Goal: Task Accomplishment & Management: Complete application form

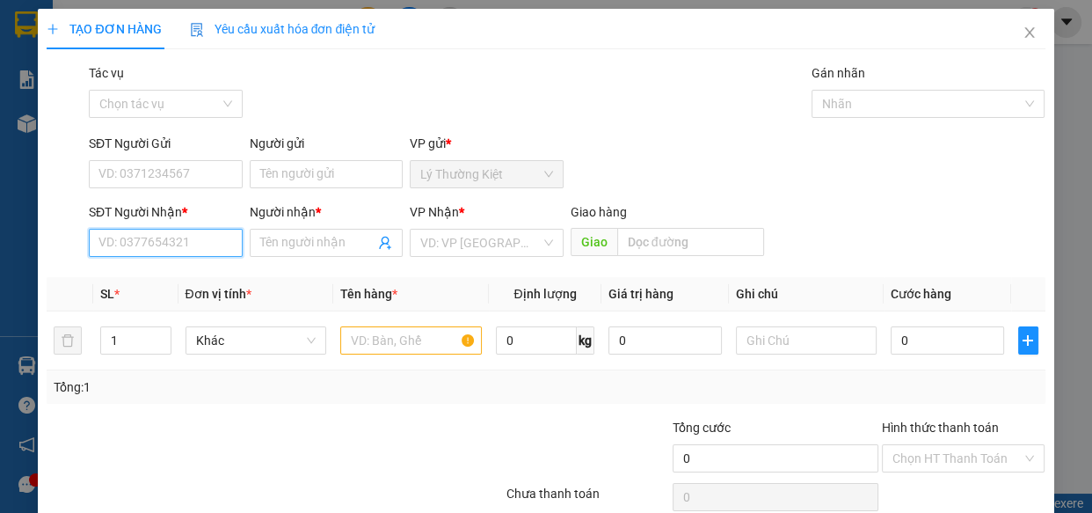
click at [222, 233] on input "SĐT Người Nhận *" at bounding box center [166, 243] width 154 height 28
type input "0916865306"
click at [149, 274] on div "0916865306 - HƯNG" at bounding box center [164, 277] width 131 height 19
type input "HƯNG"
type input "40.000"
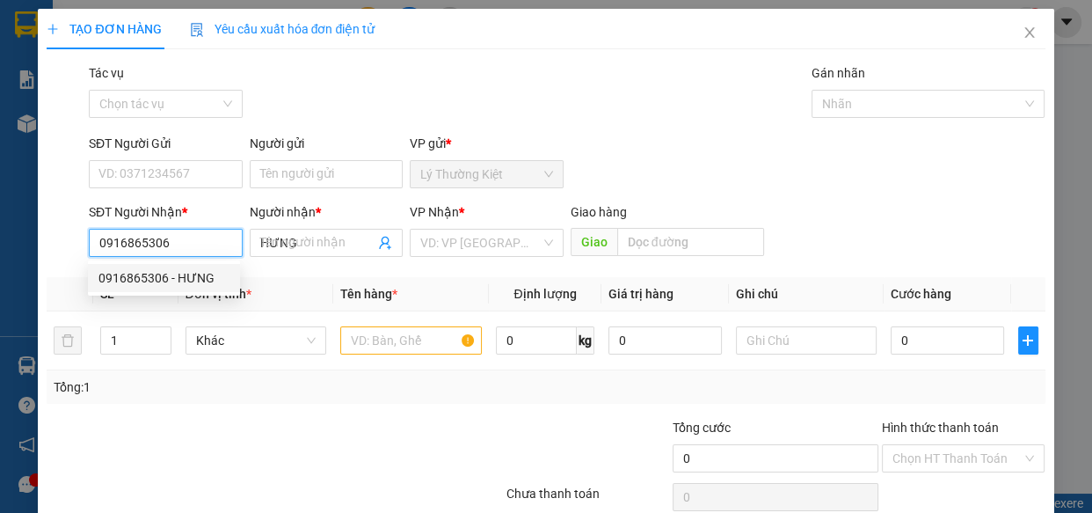
type input "40.000"
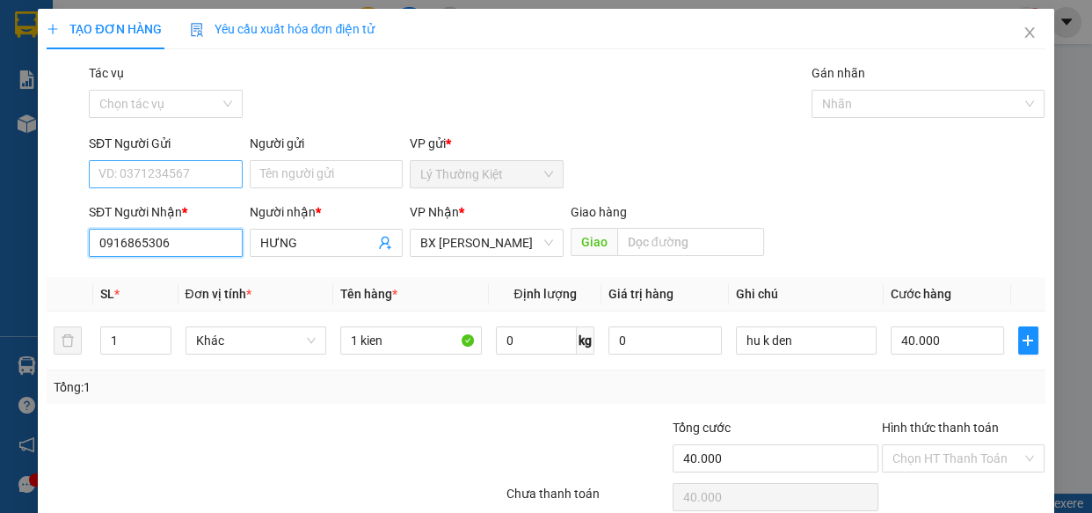
type input "0916865306"
click at [226, 174] on input "SĐT Người Gửi" at bounding box center [166, 174] width 154 height 28
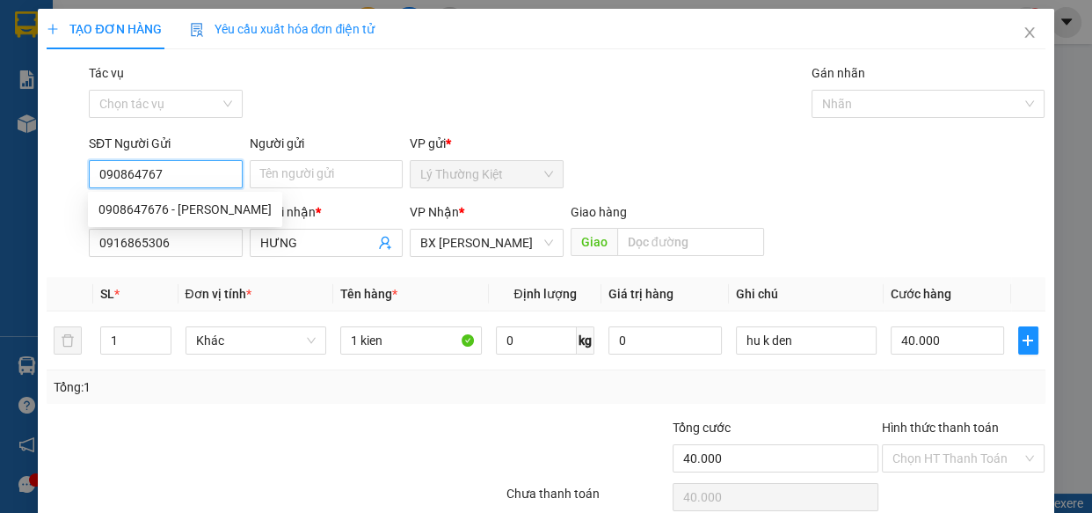
type input "0908647676"
click at [207, 207] on div "0908647676 - [PERSON_NAME]" at bounding box center [185, 209] width 173 height 19
type input "toan"
type input "30.000"
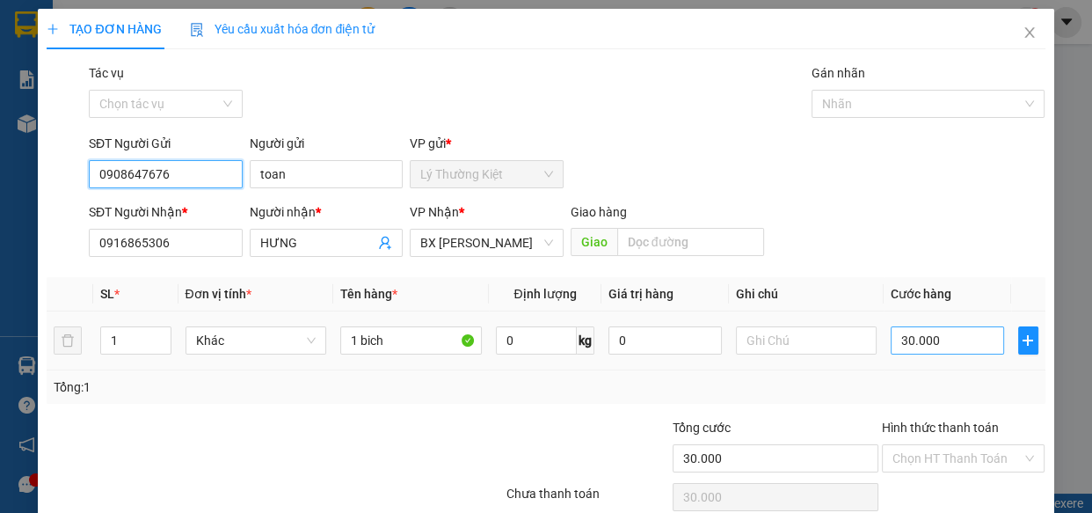
type input "0908647676"
click at [907, 346] on input "30.000" at bounding box center [947, 340] width 113 height 28
type input "5"
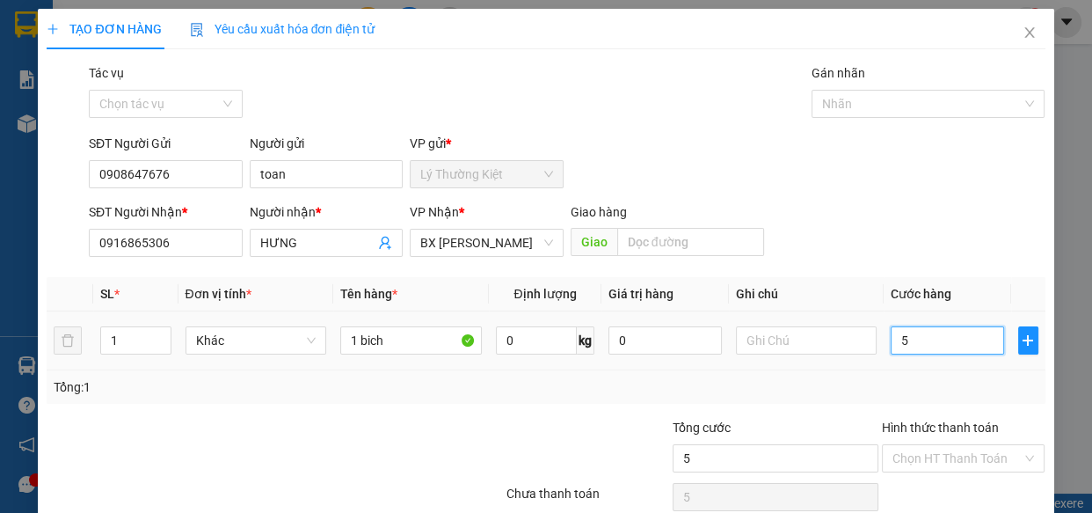
type input "50"
type input "50.000"
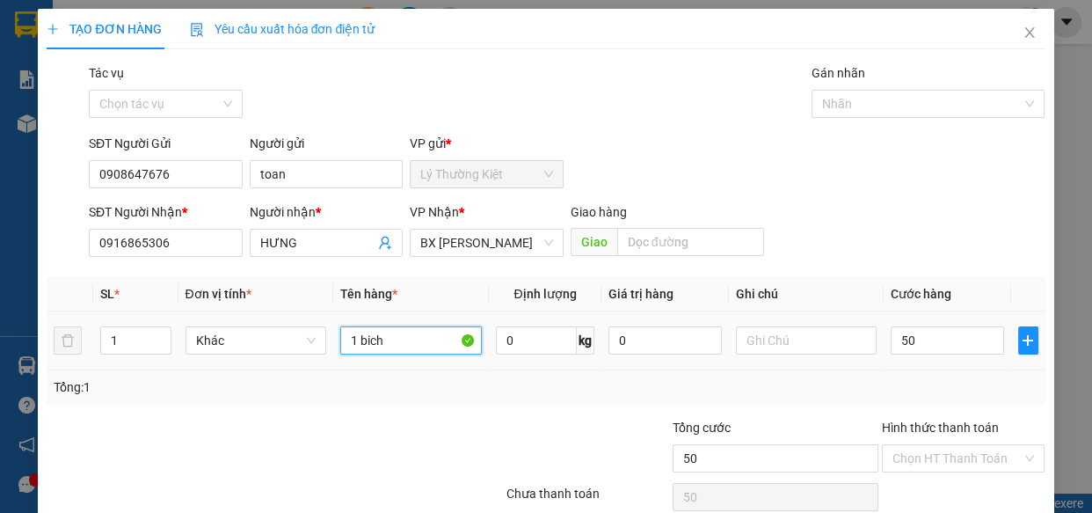
type input "50.000"
click at [396, 340] on input "1 bich" at bounding box center [411, 340] width 142 height 28
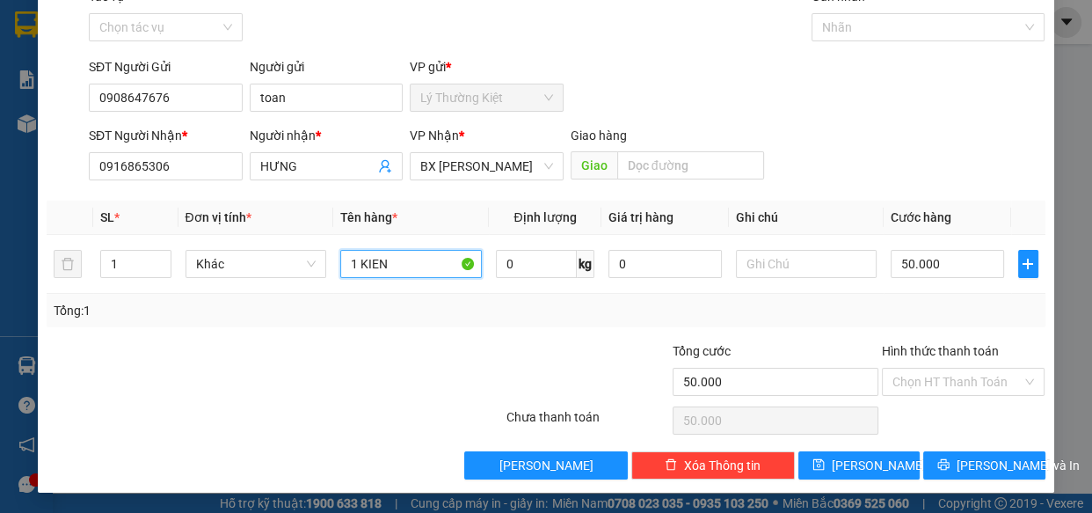
type input "1 KIEN"
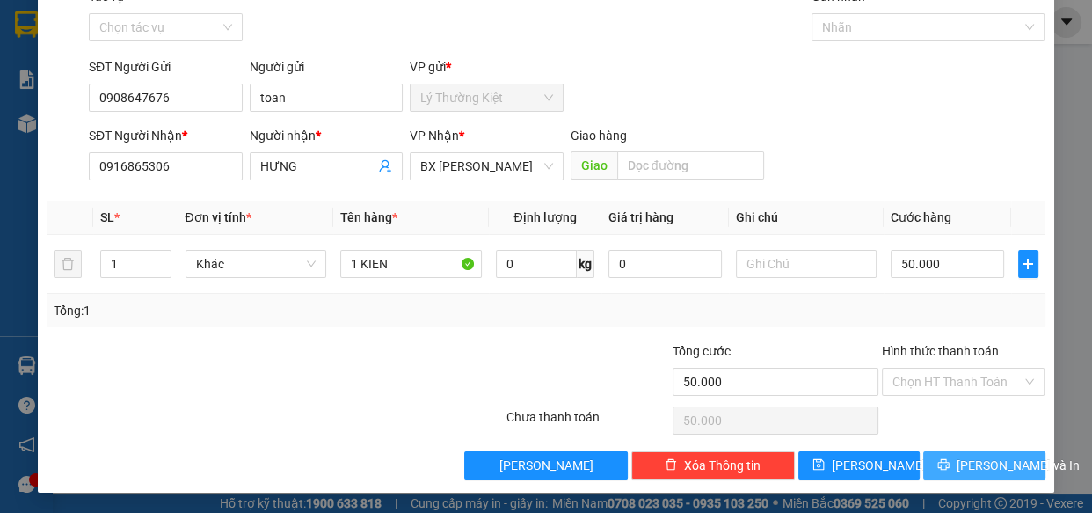
click at [1003, 466] on span "[PERSON_NAME] và In" at bounding box center [1018, 465] width 123 height 19
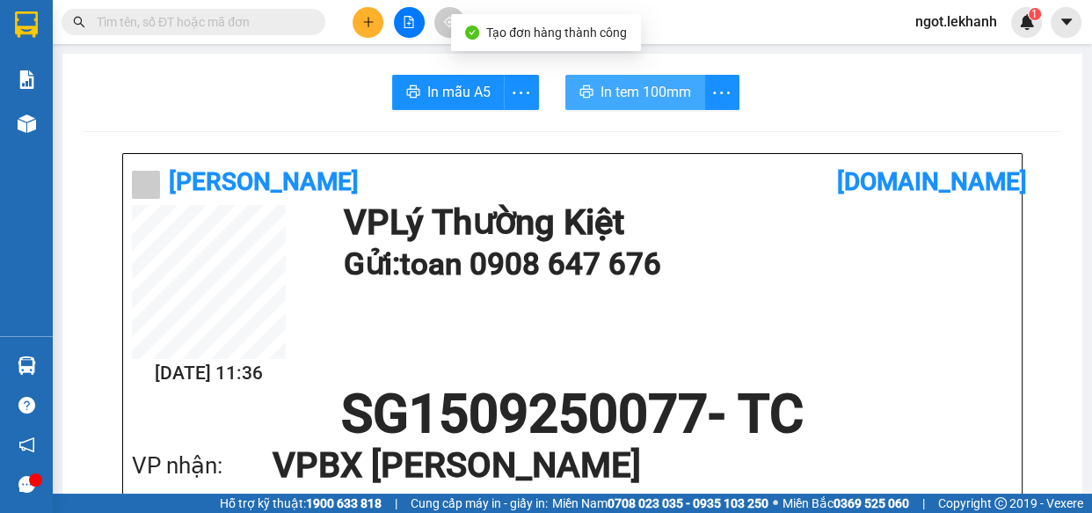
click at [601, 84] on span "In tem 100mm" at bounding box center [646, 92] width 91 height 22
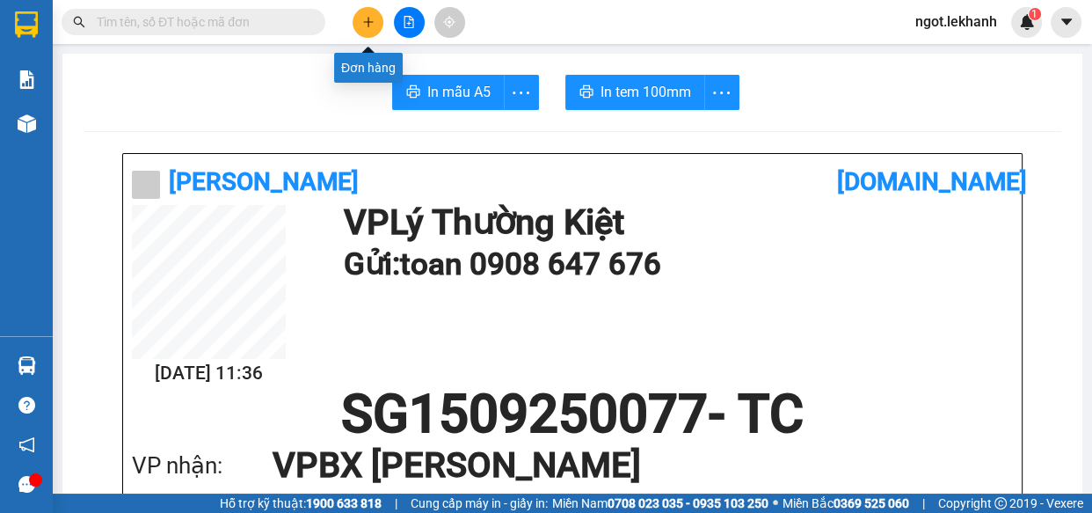
click at [369, 22] on icon "plus" at bounding box center [368, 21] width 10 height 1
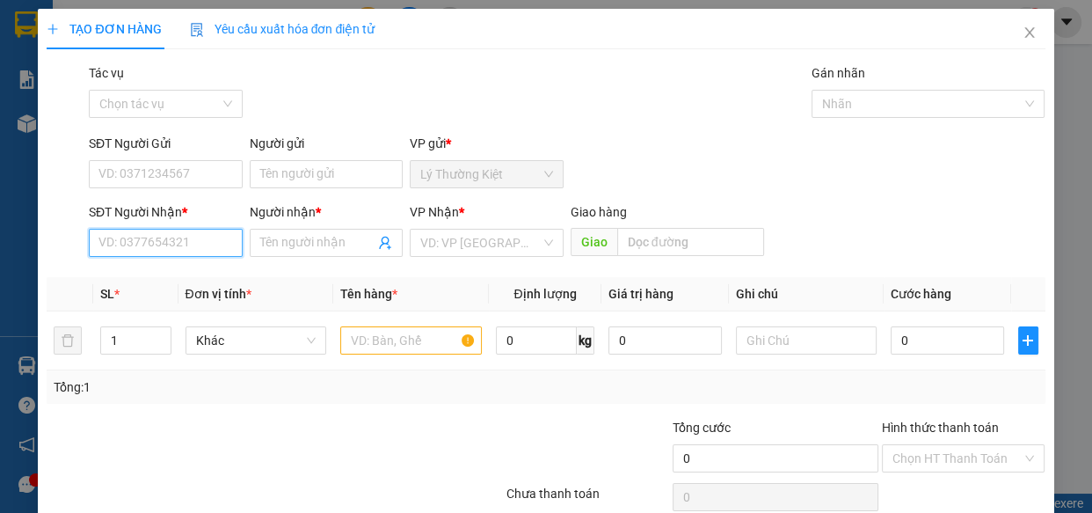
click at [164, 236] on input "SĐT Người Nhận *" at bounding box center [166, 243] width 154 height 28
type input "0983521345"
click at [155, 279] on div "0983521345 - hau" at bounding box center [164, 277] width 131 height 19
type input "hau"
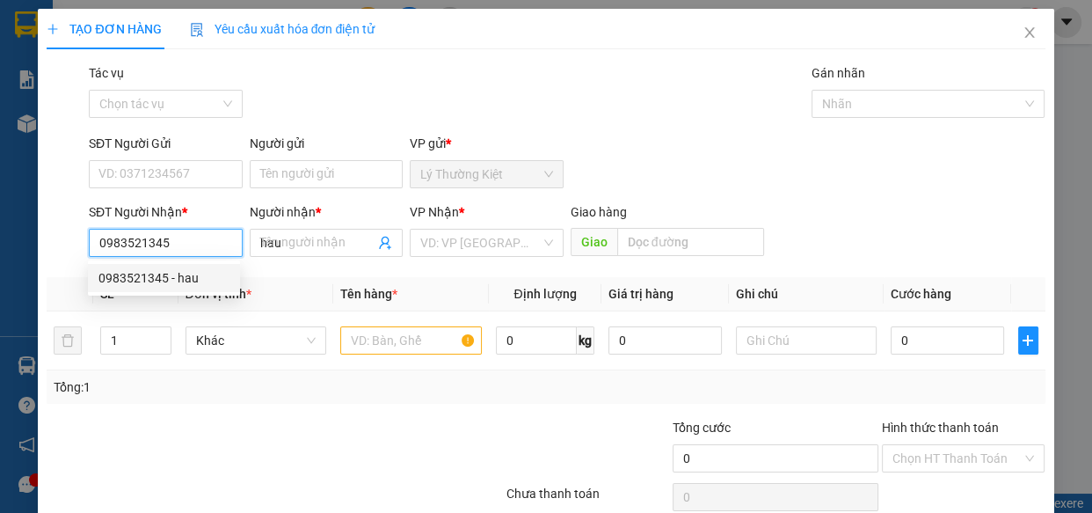
type input "30.000"
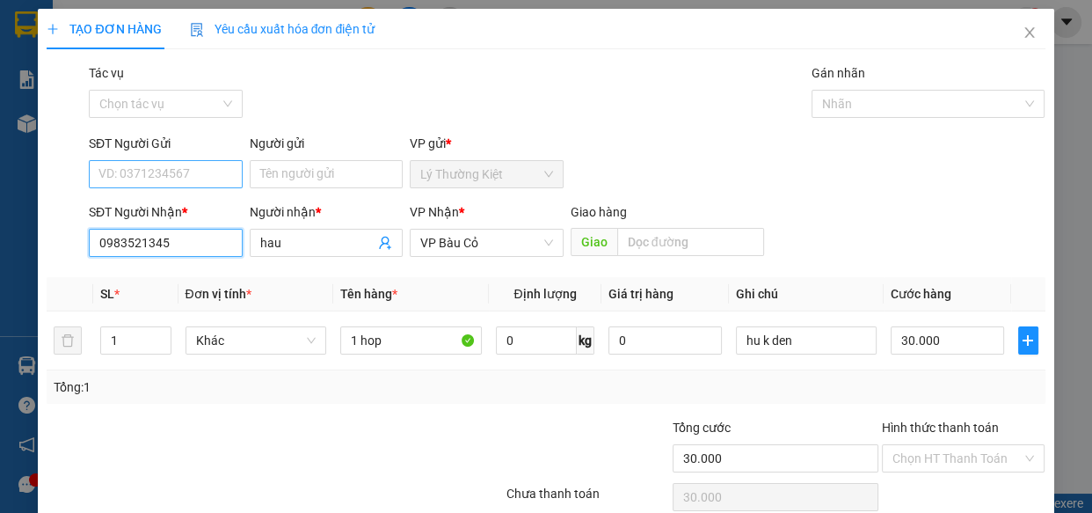
type input "0983521345"
click at [164, 169] on input "SĐT Người Gửi" at bounding box center [166, 174] width 154 height 28
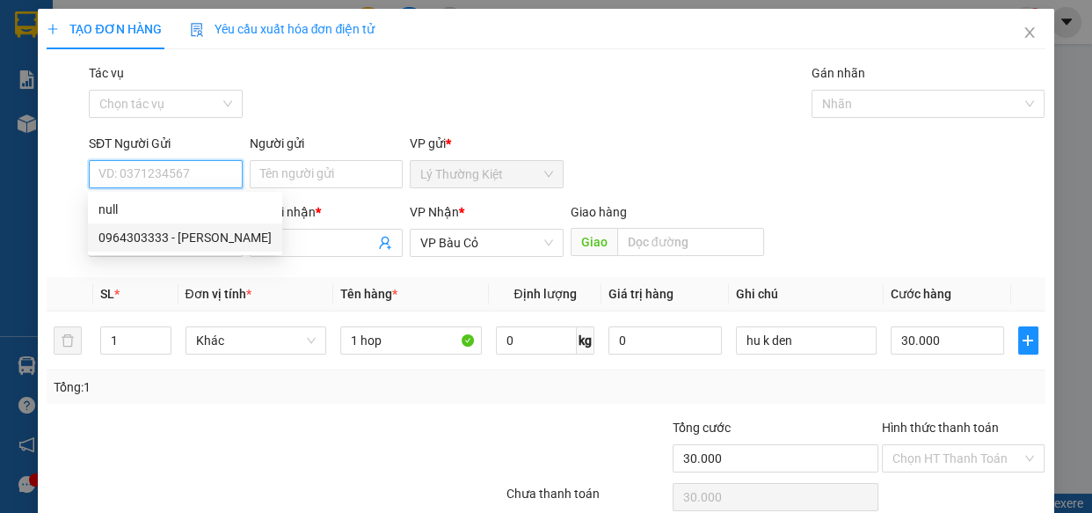
click at [157, 232] on div "0964303333 - [PERSON_NAME]" at bounding box center [185, 237] width 173 height 19
type input "0964303333"
type input "quỳnh"
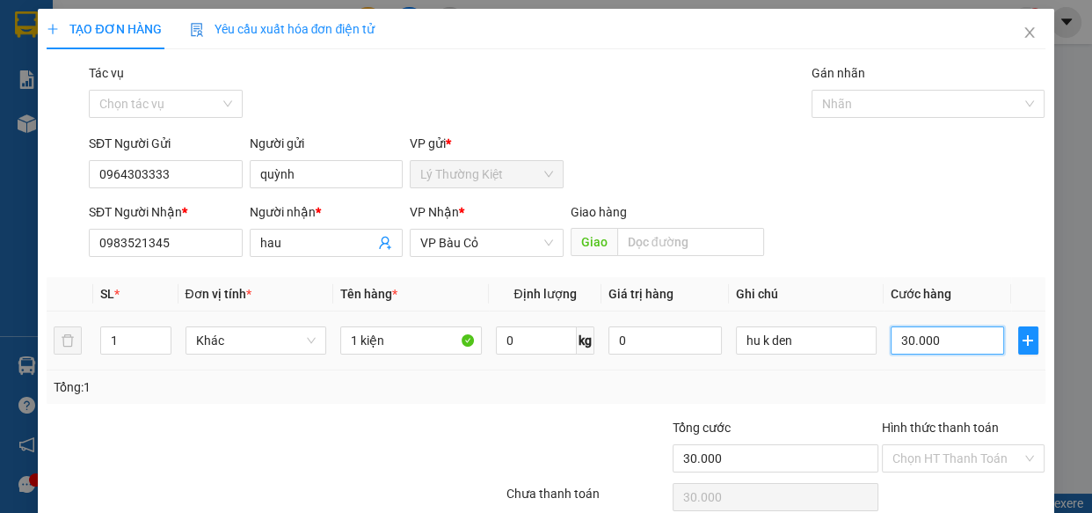
click at [920, 343] on input "30.000" at bounding box center [947, 340] width 113 height 28
type input "4"
type input "40"
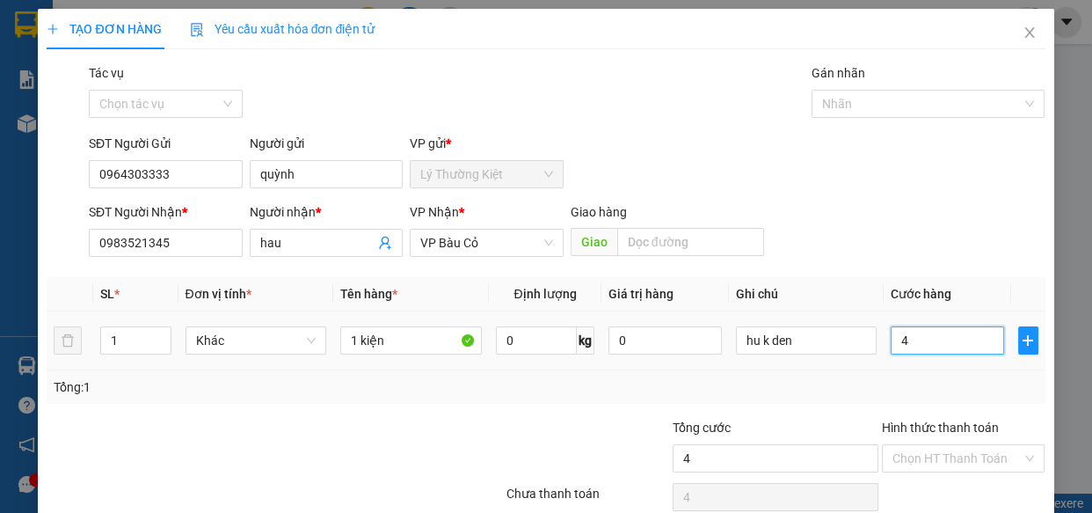
type input "40"
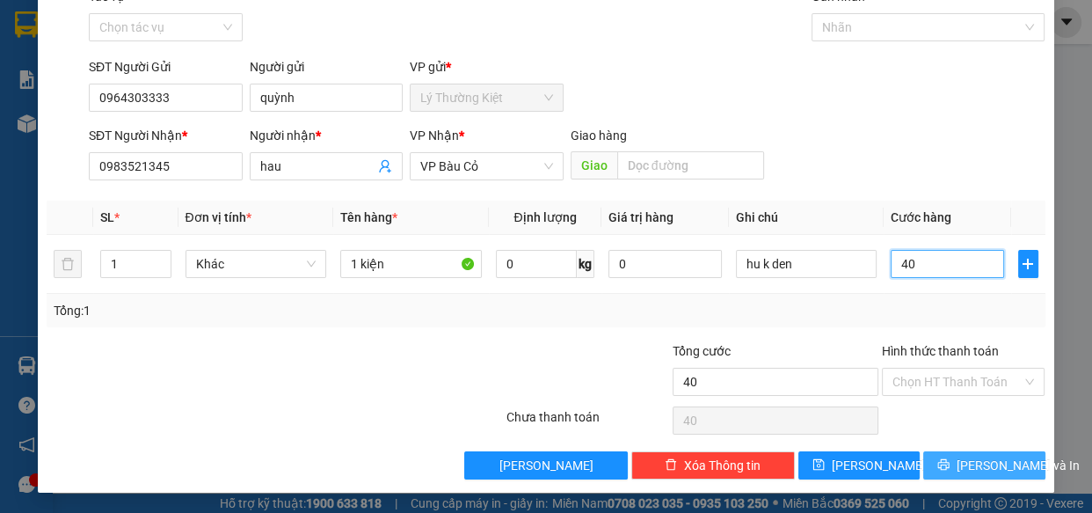
type input "40"
type input "40.000"
click at [969, 468] on span "[PERSON_NAME] và In" at bounding box center [1018, 465] width 123 height 19
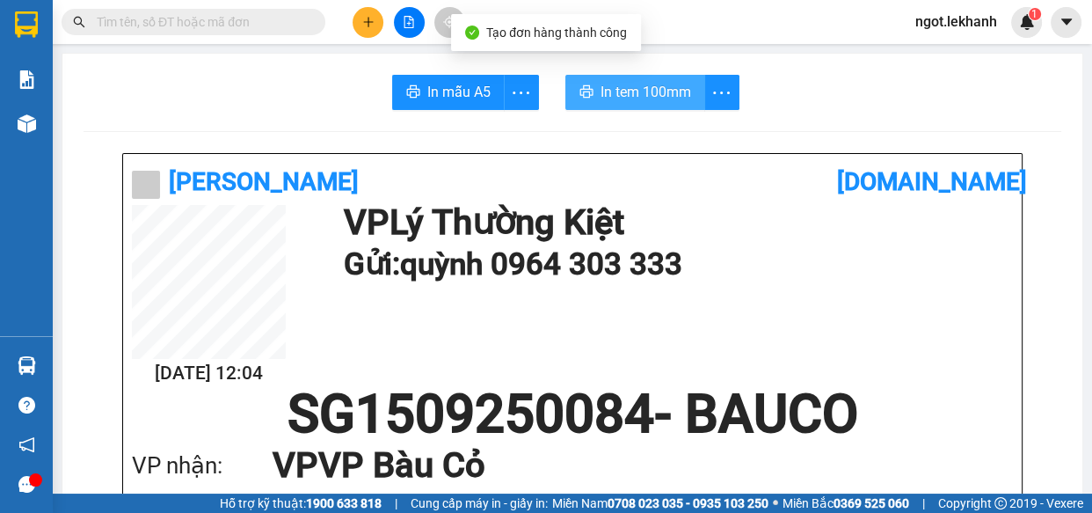
click at [633, 97] on span "In tem 100mm" at bounding box center [646, 92] width 91 height 22
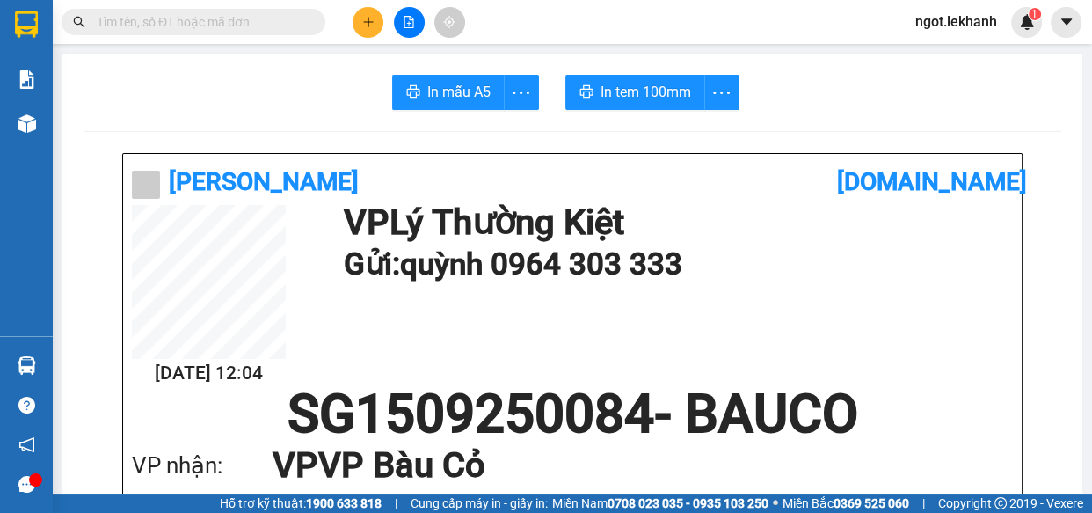
scroll to position [159, 0]
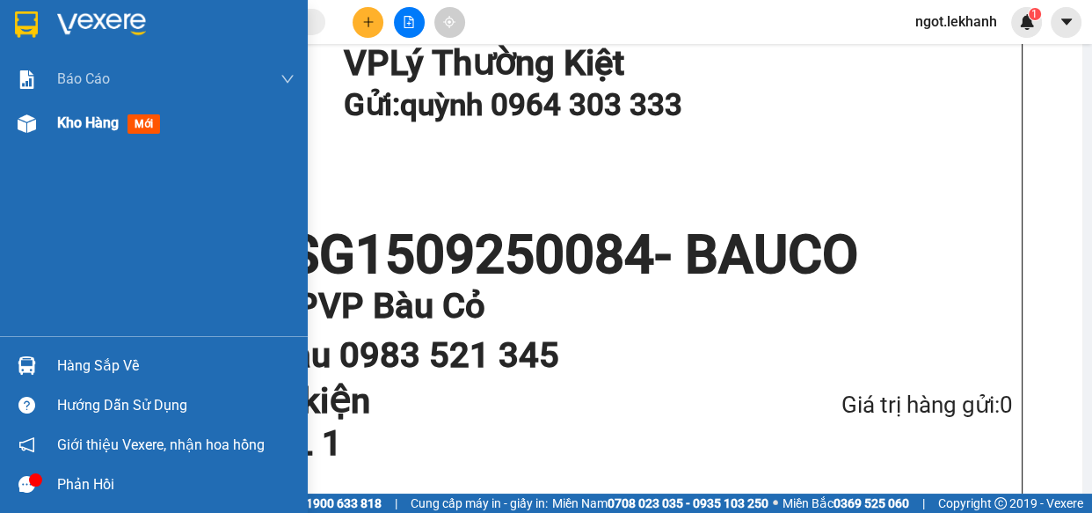
click at [98, 131] on span "Kho hàng" at bounding box center [88, 122] width 62 height 17
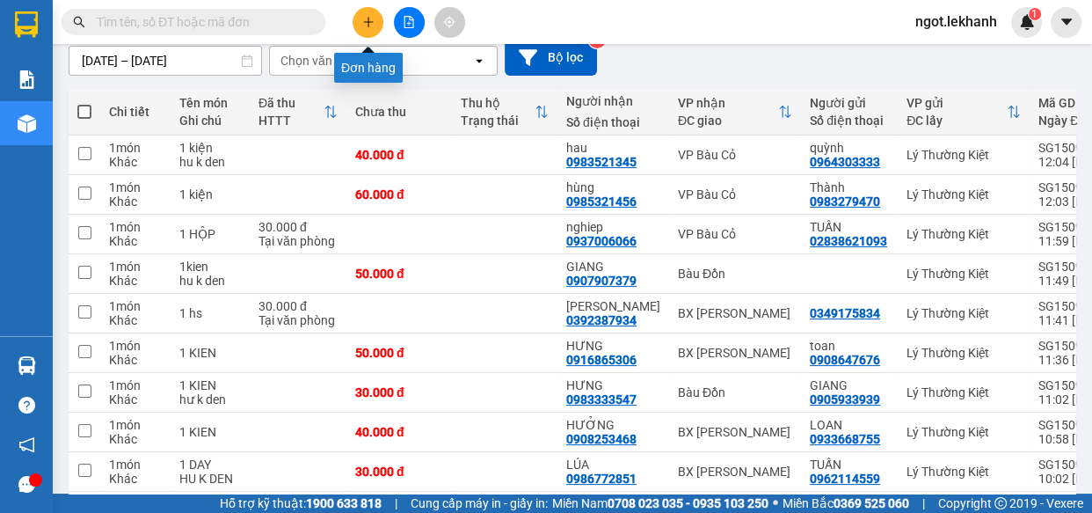
click at [375, 22] on button at bounding box center [368, 22] width 31 height 31
